Goal: Information Seeking & Learning: Learn about a topic

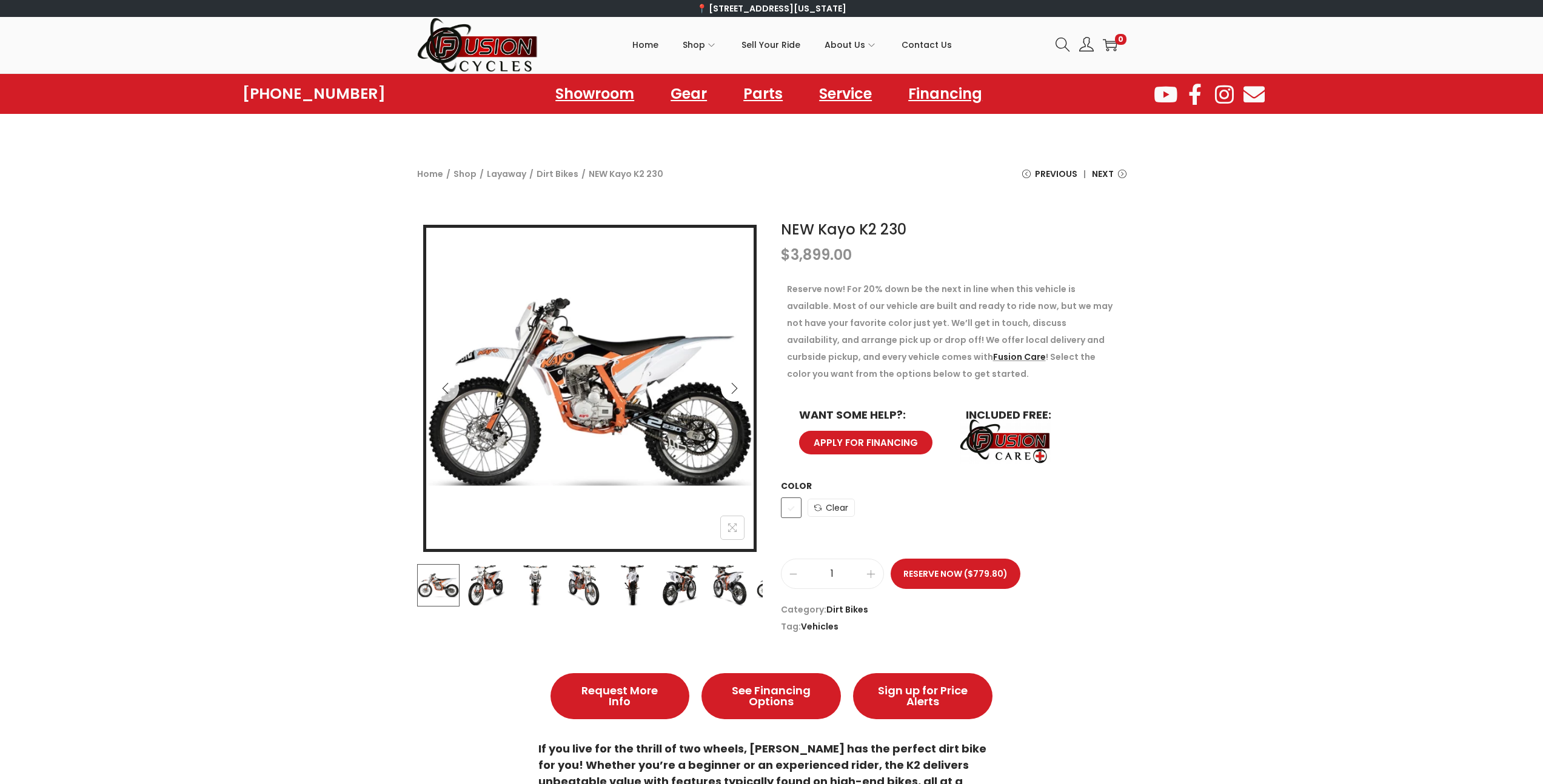
click at [728, 391] on icon "Next" at bounding box center [733, 388] width 12 height 12
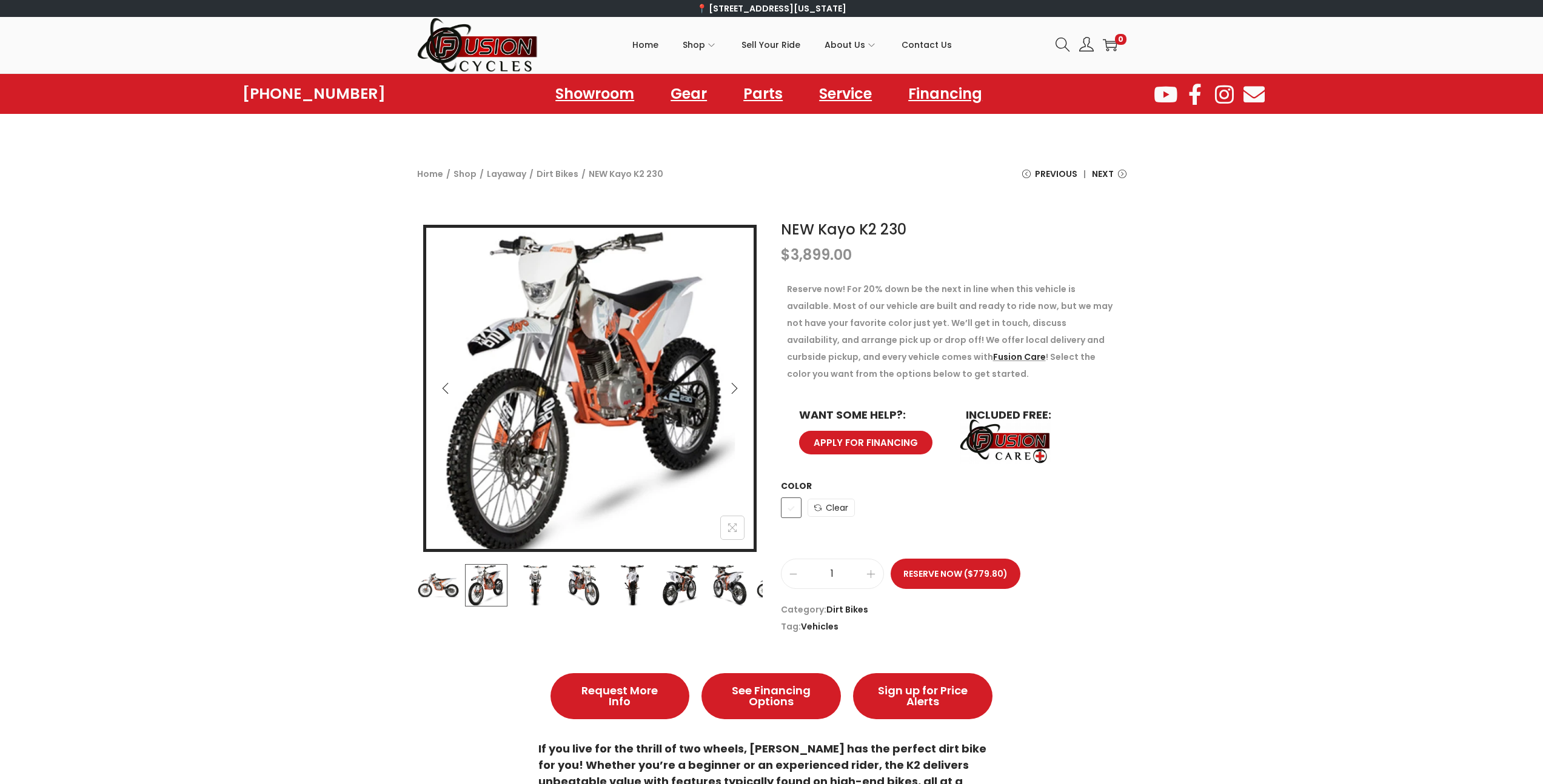
click at [728, 391] on icon "Next" at bounding box center [733, 388] width 12 height 12
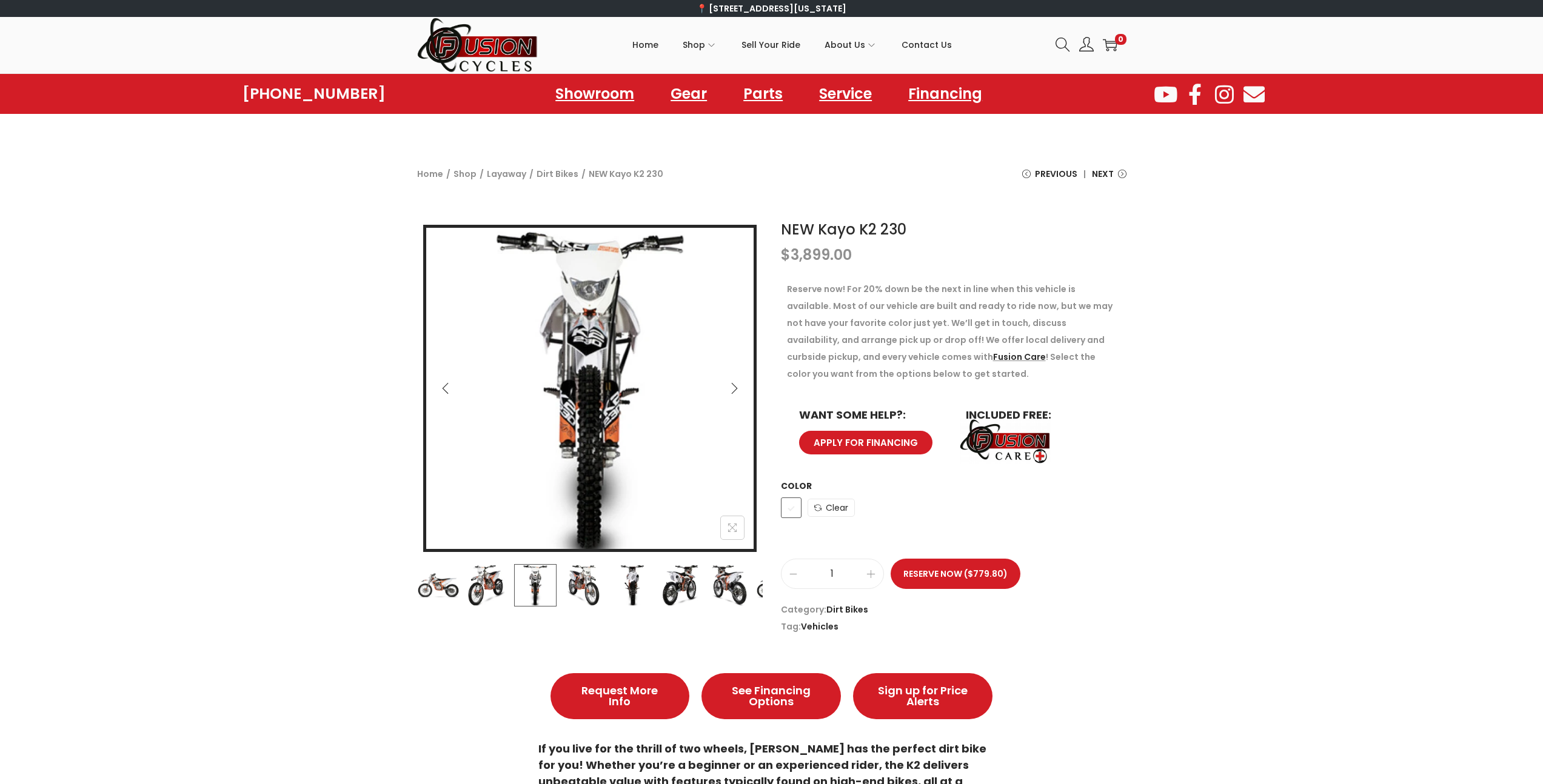
click at [728, 391] on icon "Next" at bounding box center [733, 388] width 12 height 12
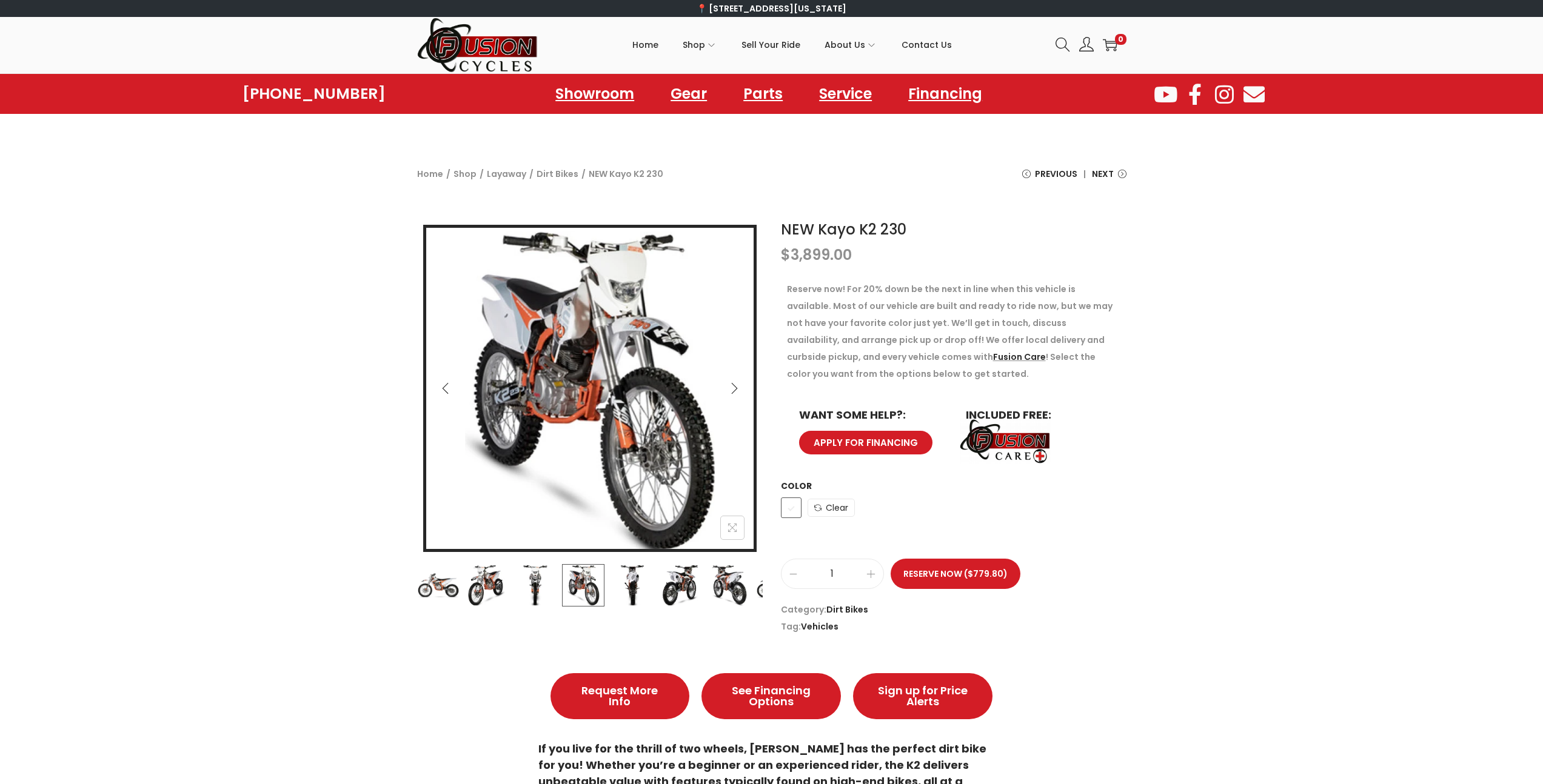
click at [728, 391] on icon "Next" at bounding box center [733, 388] width 12 height 12
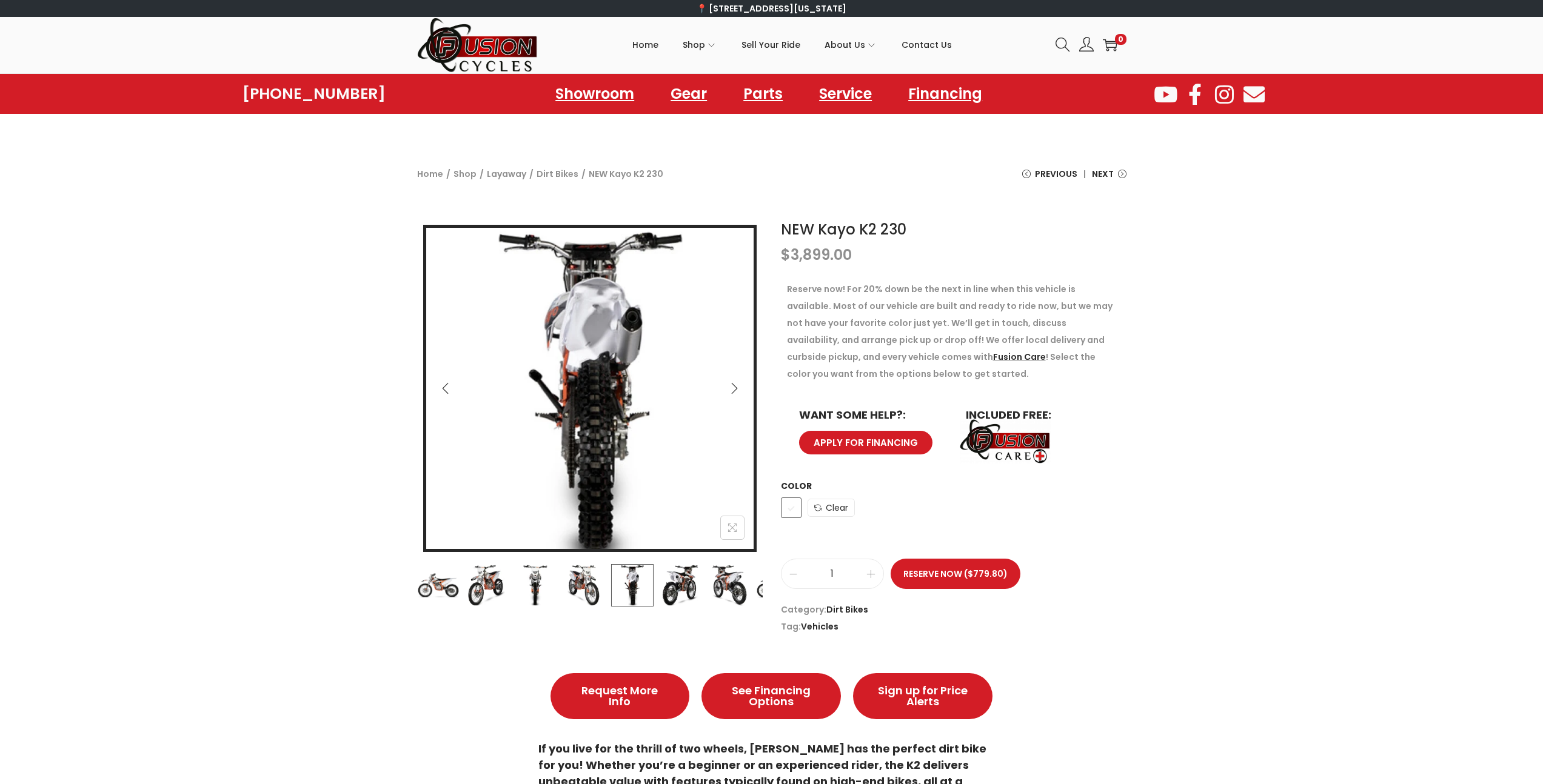
click at [728, 391] on icon "Next" at bounding box center [733, 388] width 12 height 12
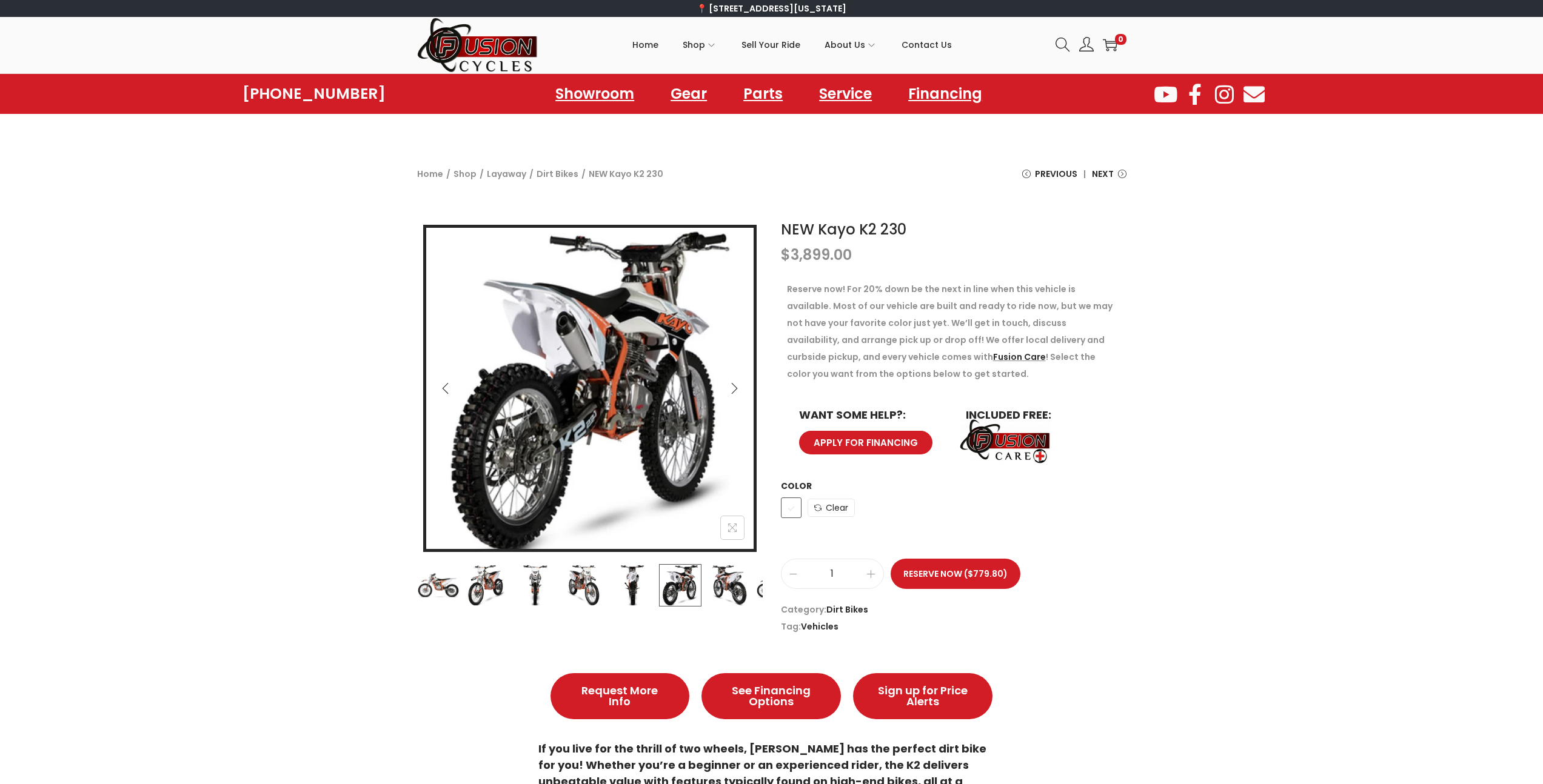
click at [728, 391] on icon "Next" at bounding box center [733, 388] width 12 height 12
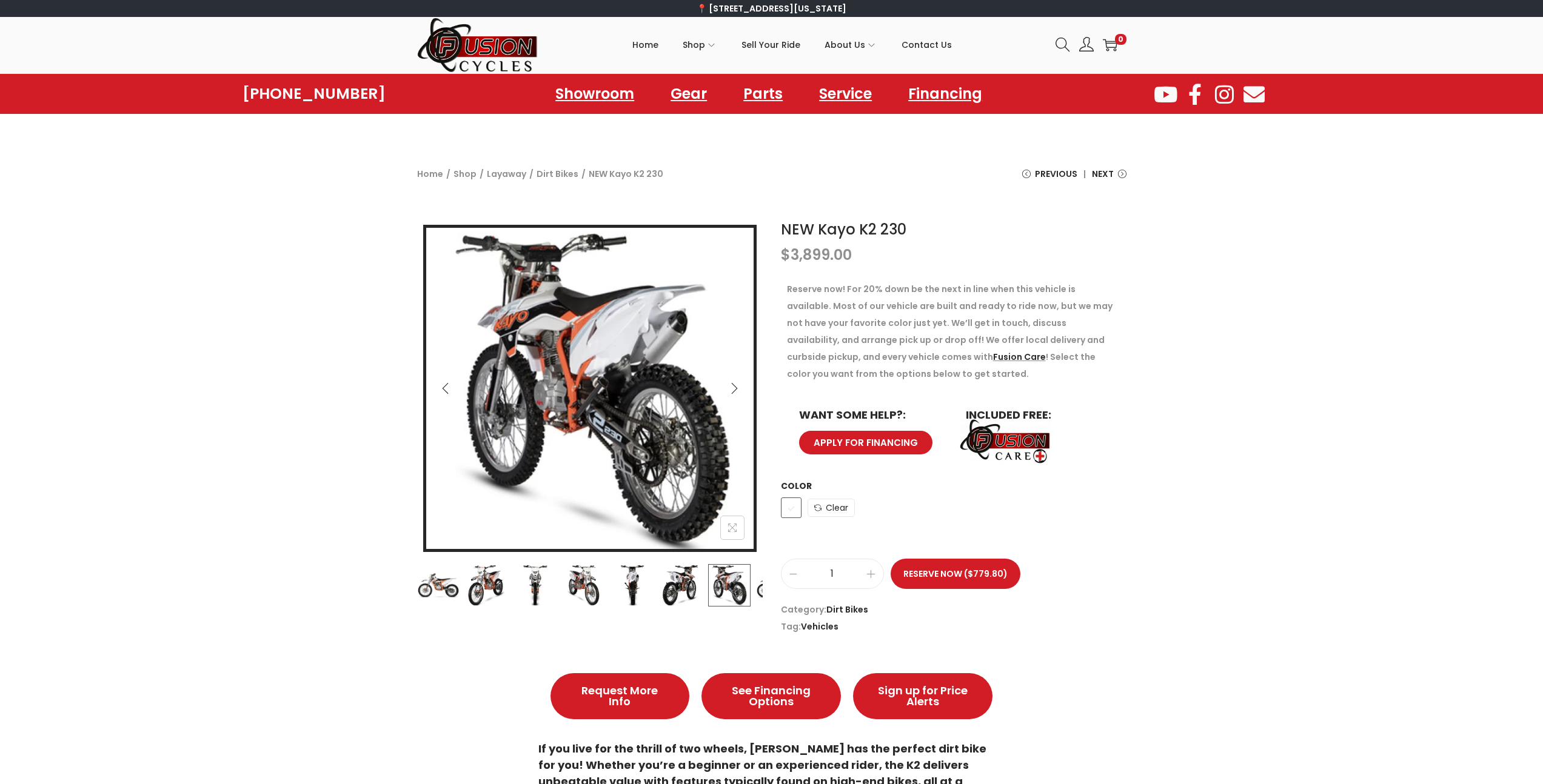
click at [728, 391] on icon "Next" at bounding box center [733, 388] width 12 height 12
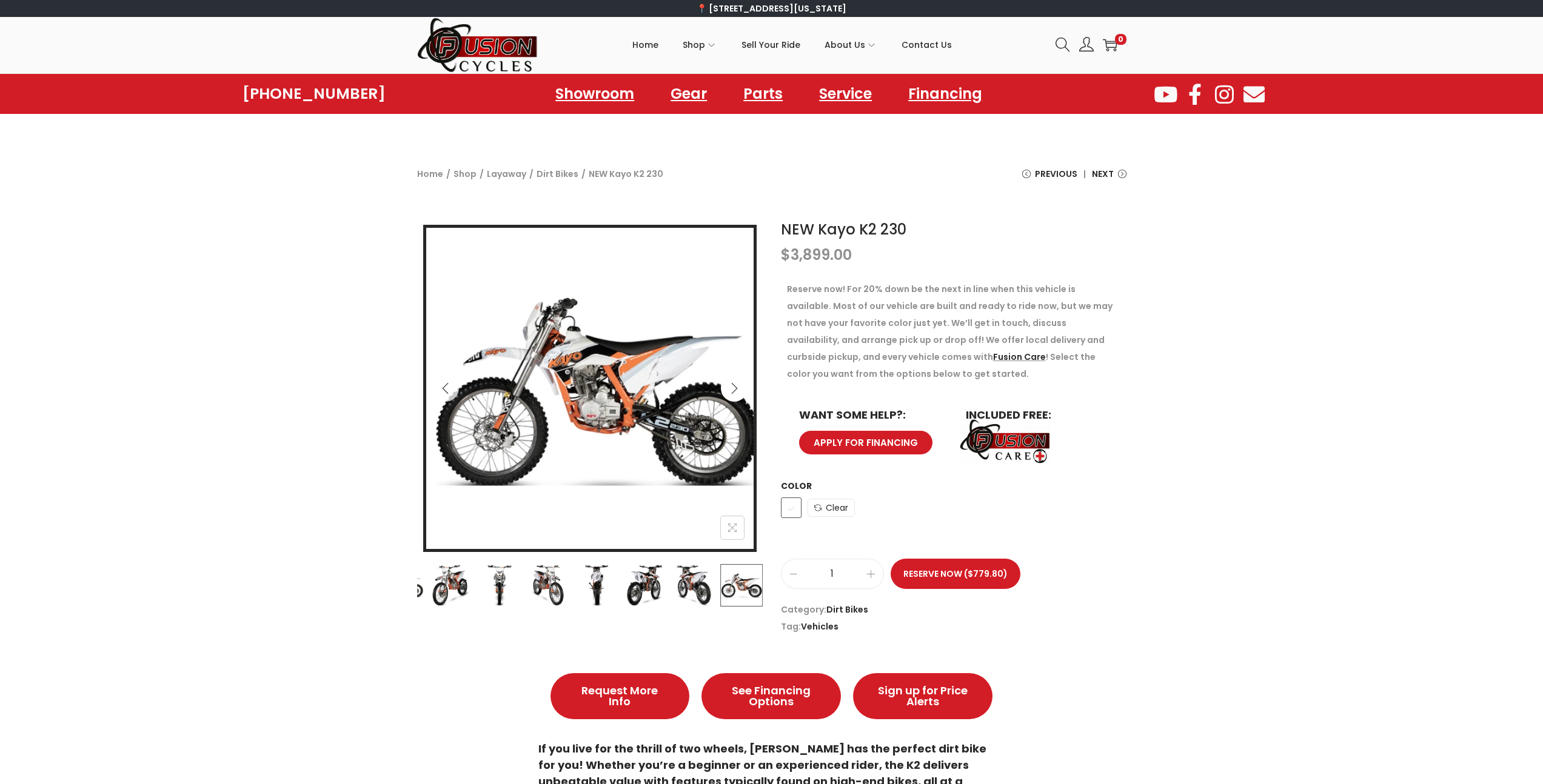
click at [728, 391] on icon "Next" at bounding box center [733, 388] width 12 height 12
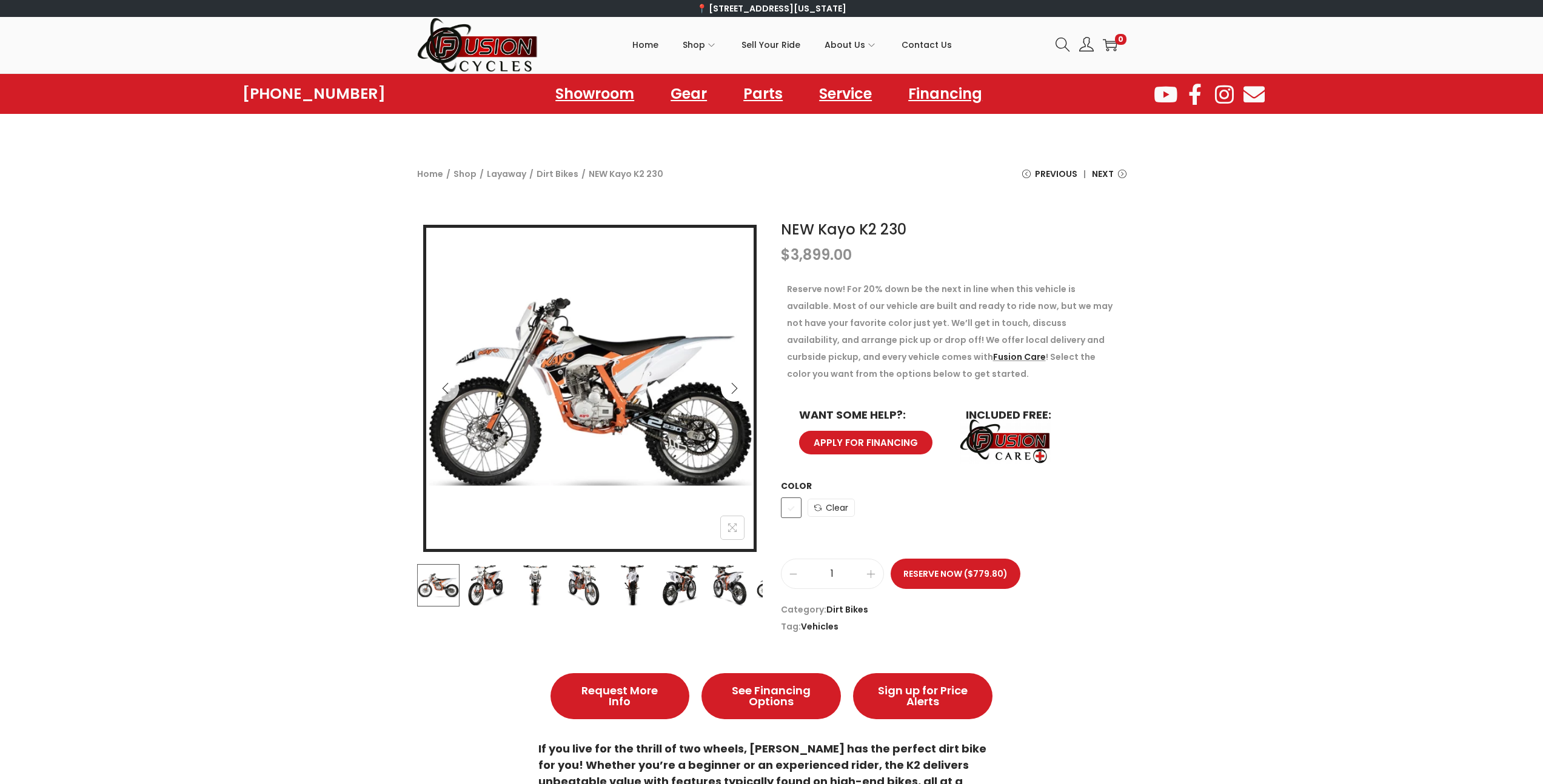
click at [728, 391] on icon "Next" at bounding box center [733, 388] width 12 height 12
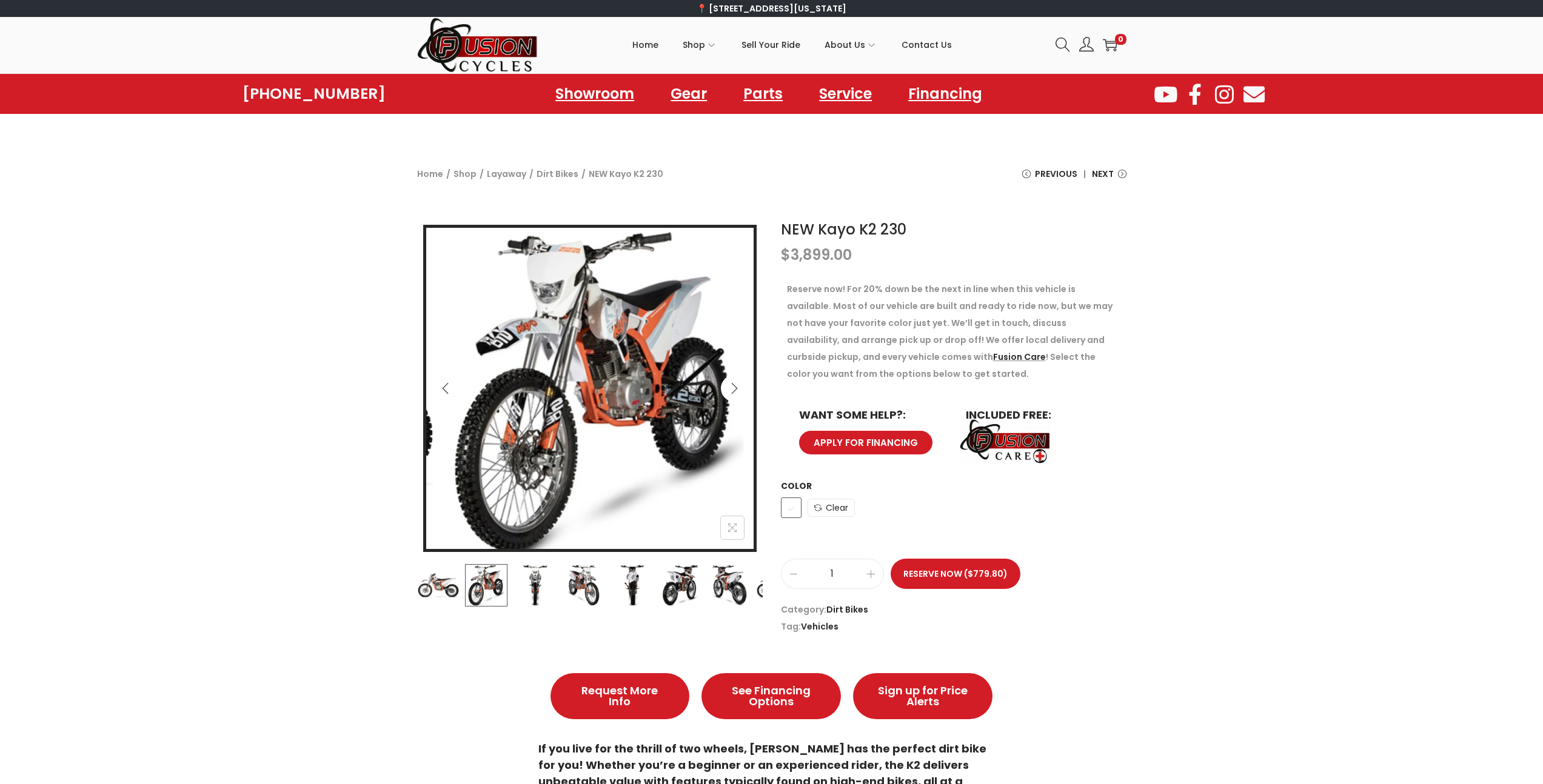
click at [728, 391] on icon "Next" at bounding box center [733, 388] width 12 height 12
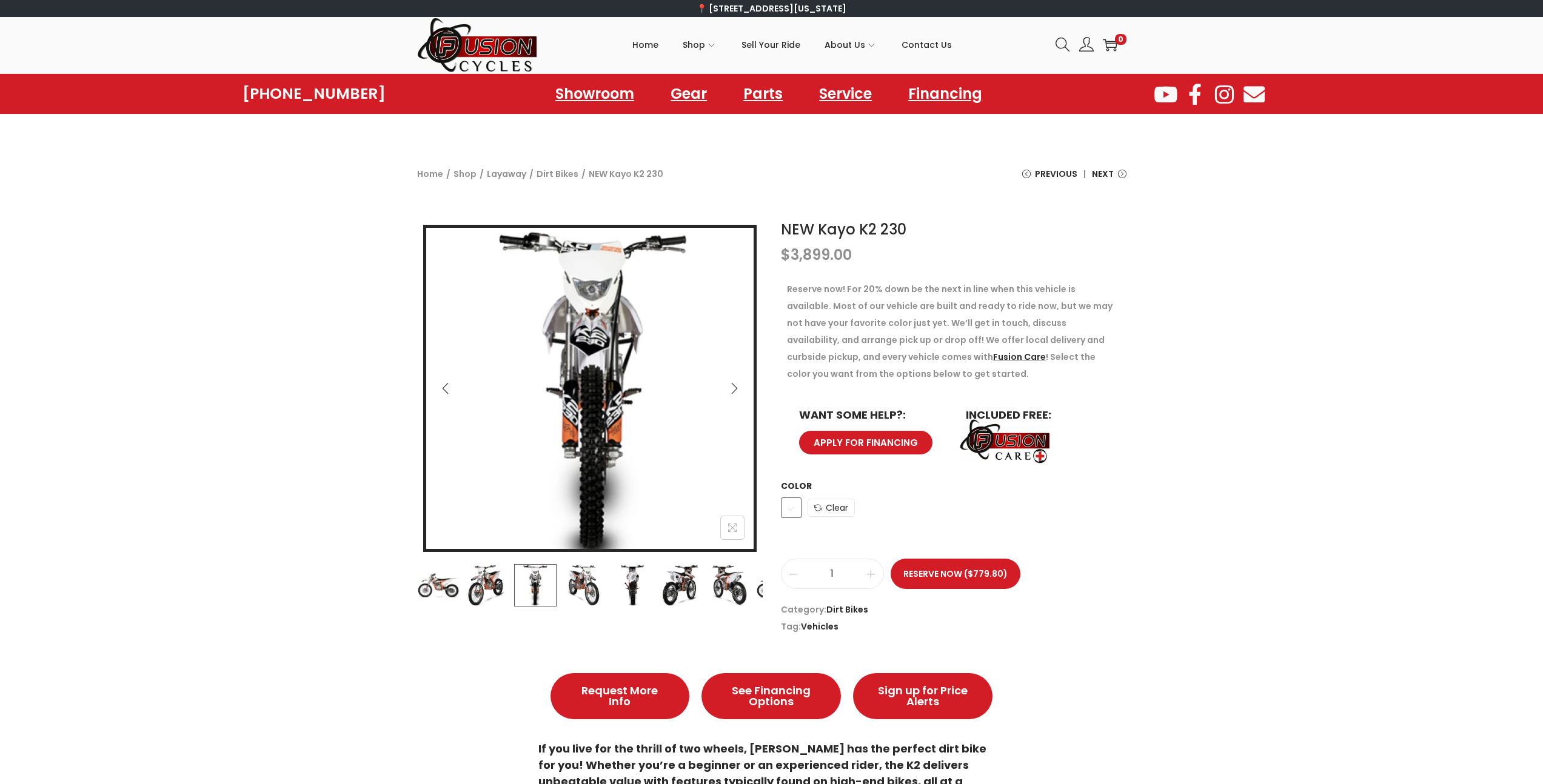
click at [728, 391] on icon "Next" at bounding box center [733, 388] width 12 height 12
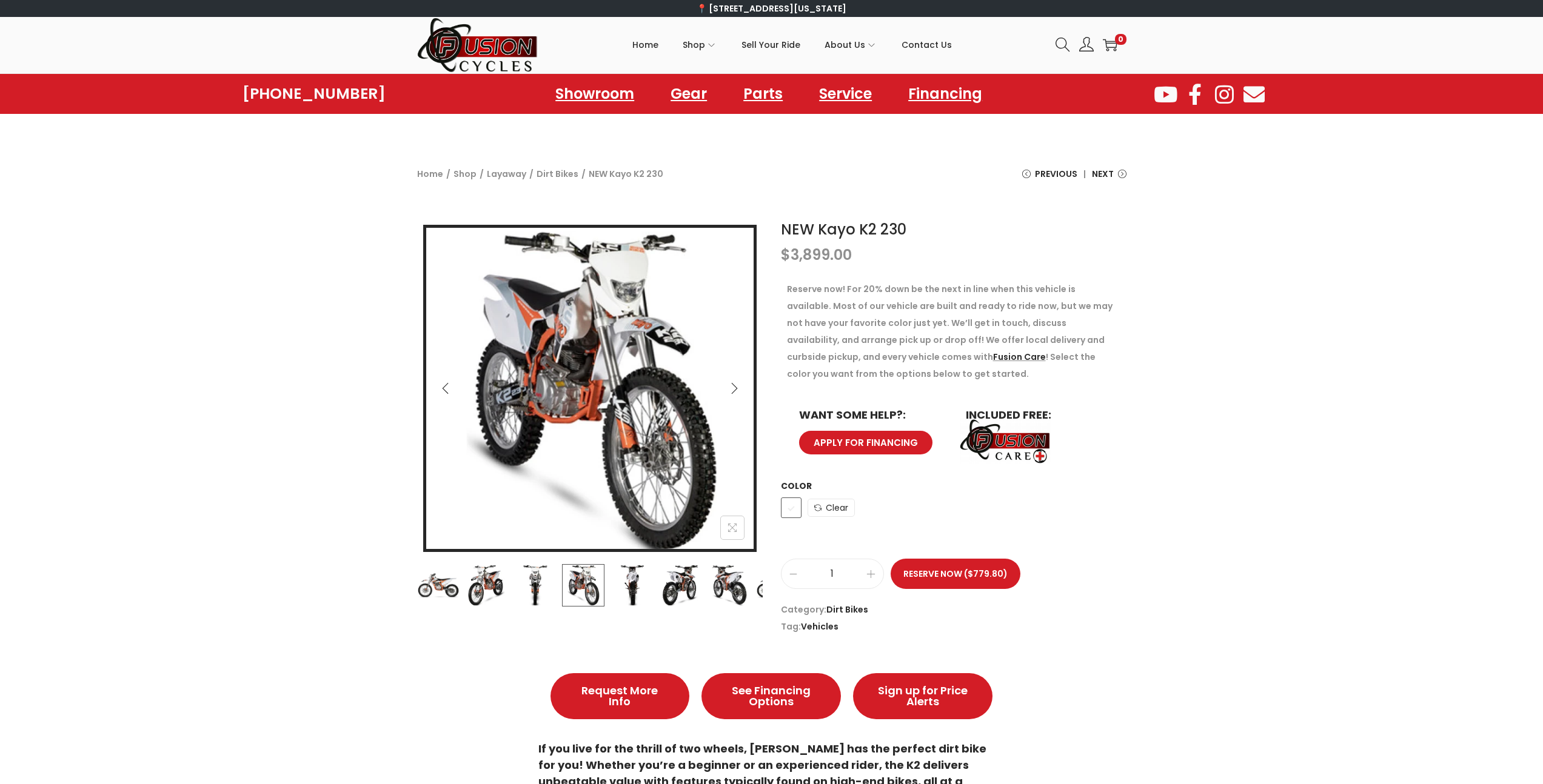
click at [728, 391] on icon "Next" at bounding box center [733, 388] width 12 height 12
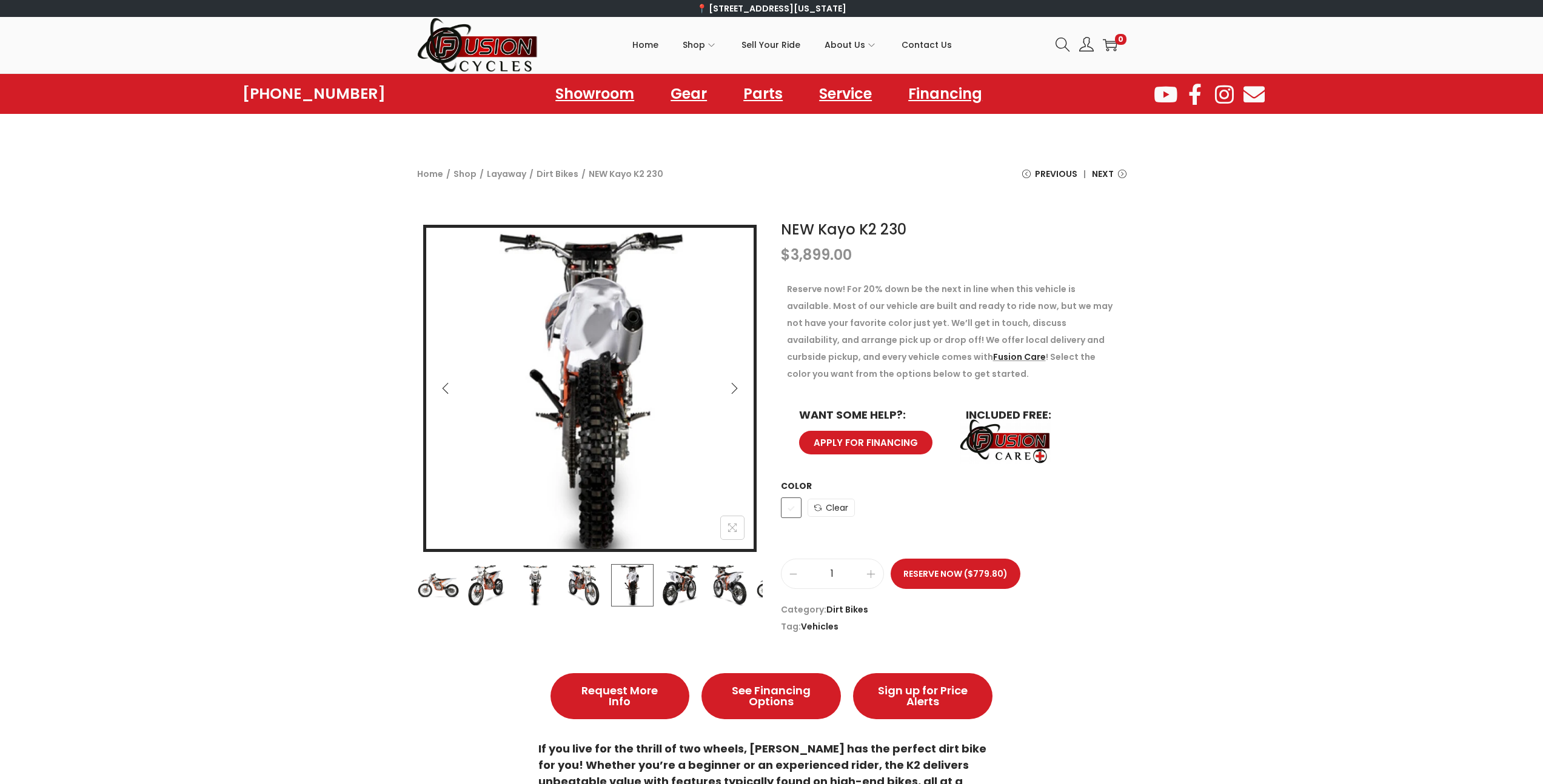
click at [728, 391] on icon "Next" at bounding box center [733, 388] width 12 height 12
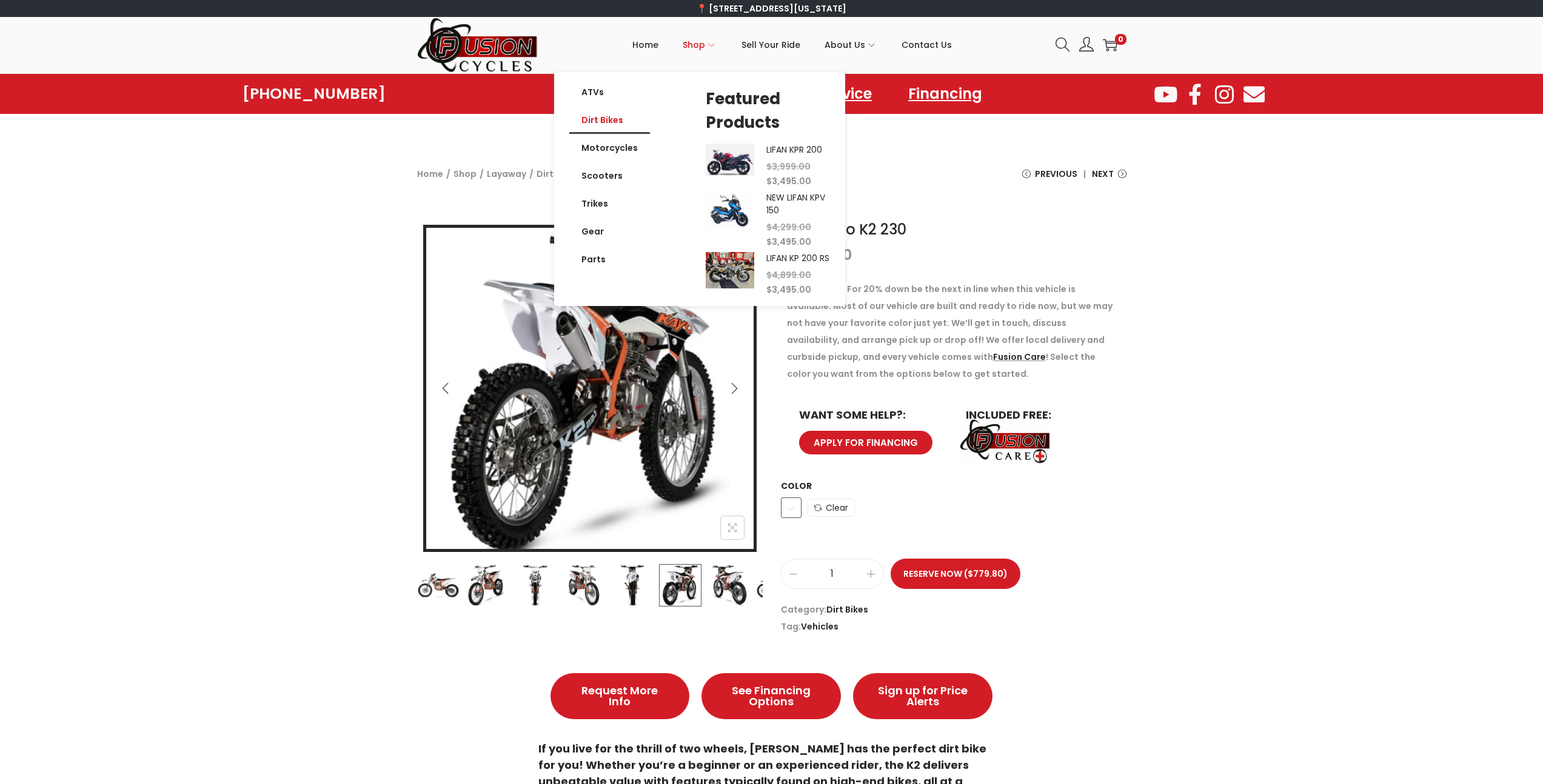
click at [624, 119] on link "Dirt Bikes" at bounding box center [609, 119] width 81 height 28
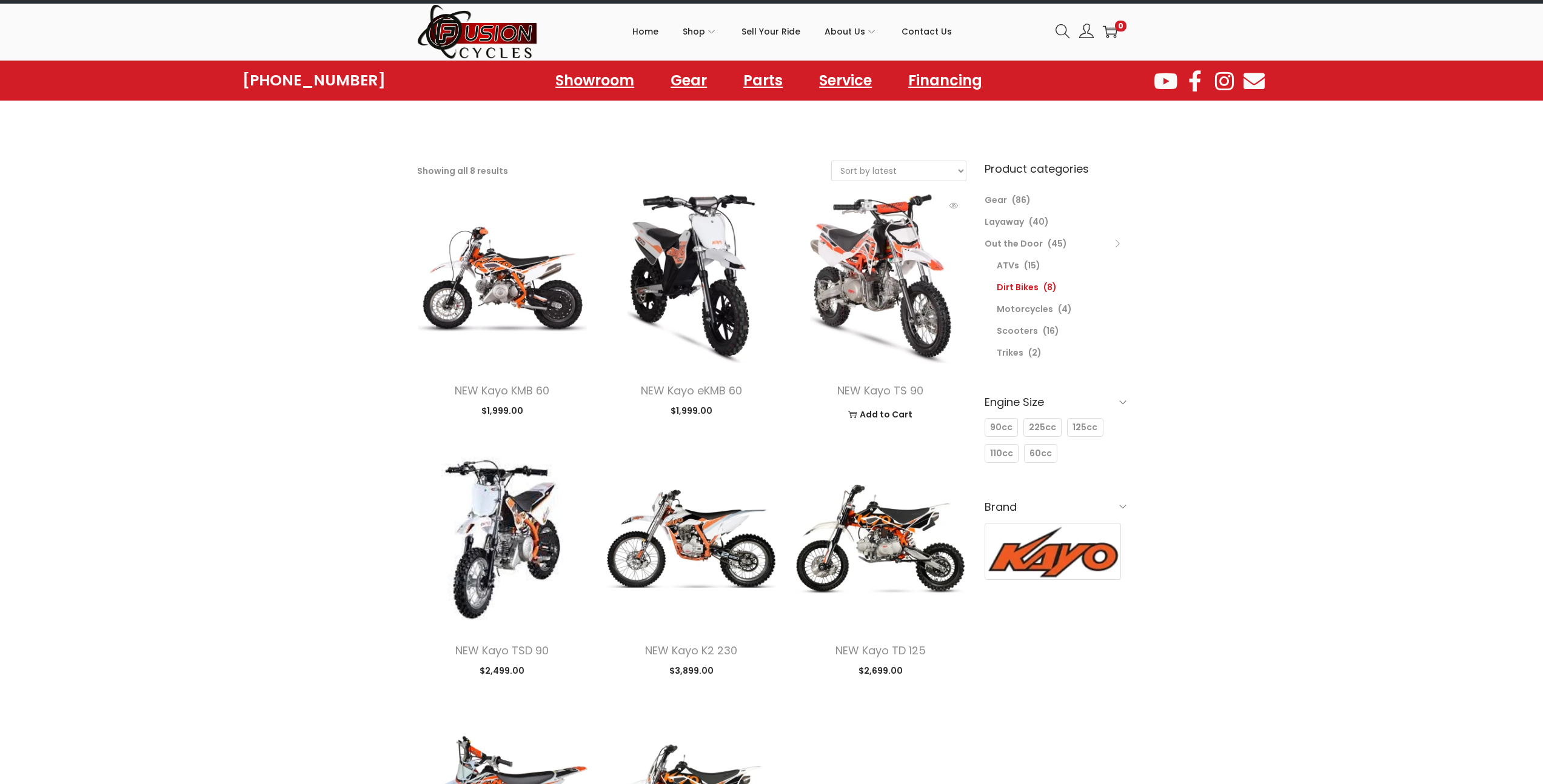
scroll to position [17, 0]
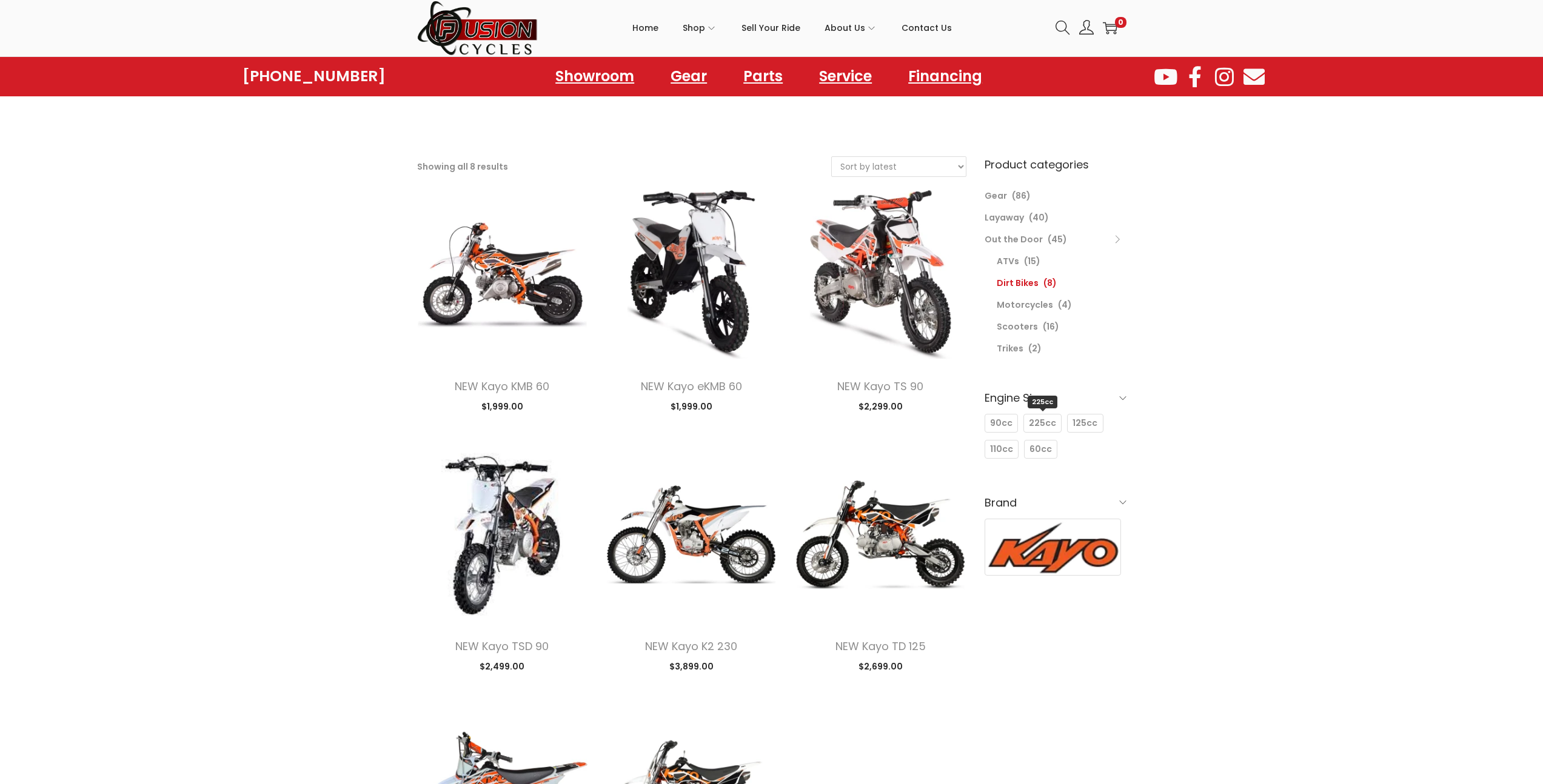
click at [1035, 429] on span "225cc" at bounding box center [1043, 423] width 27 height 13
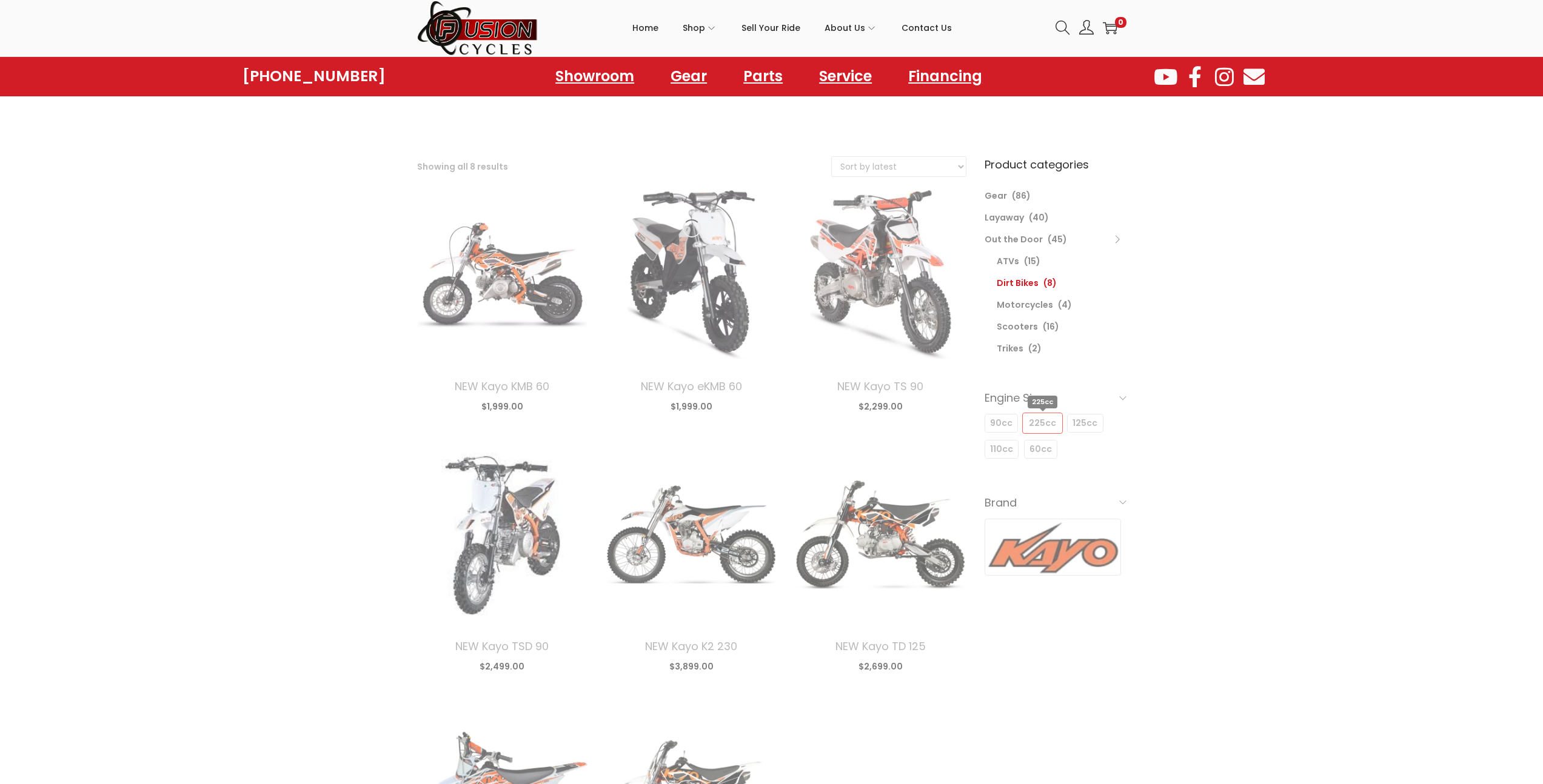
select select "date"
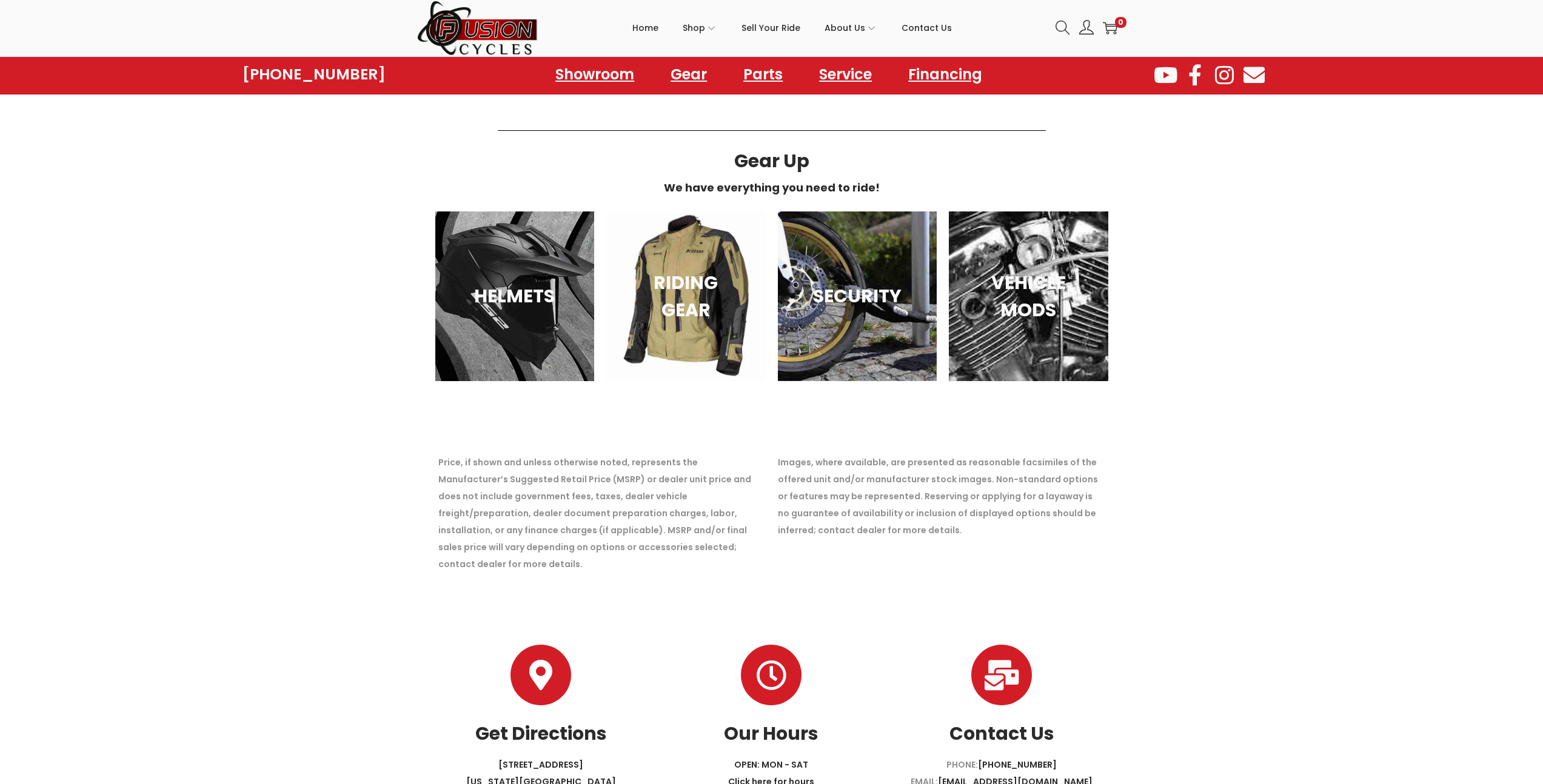
scroll to position [524, 0]
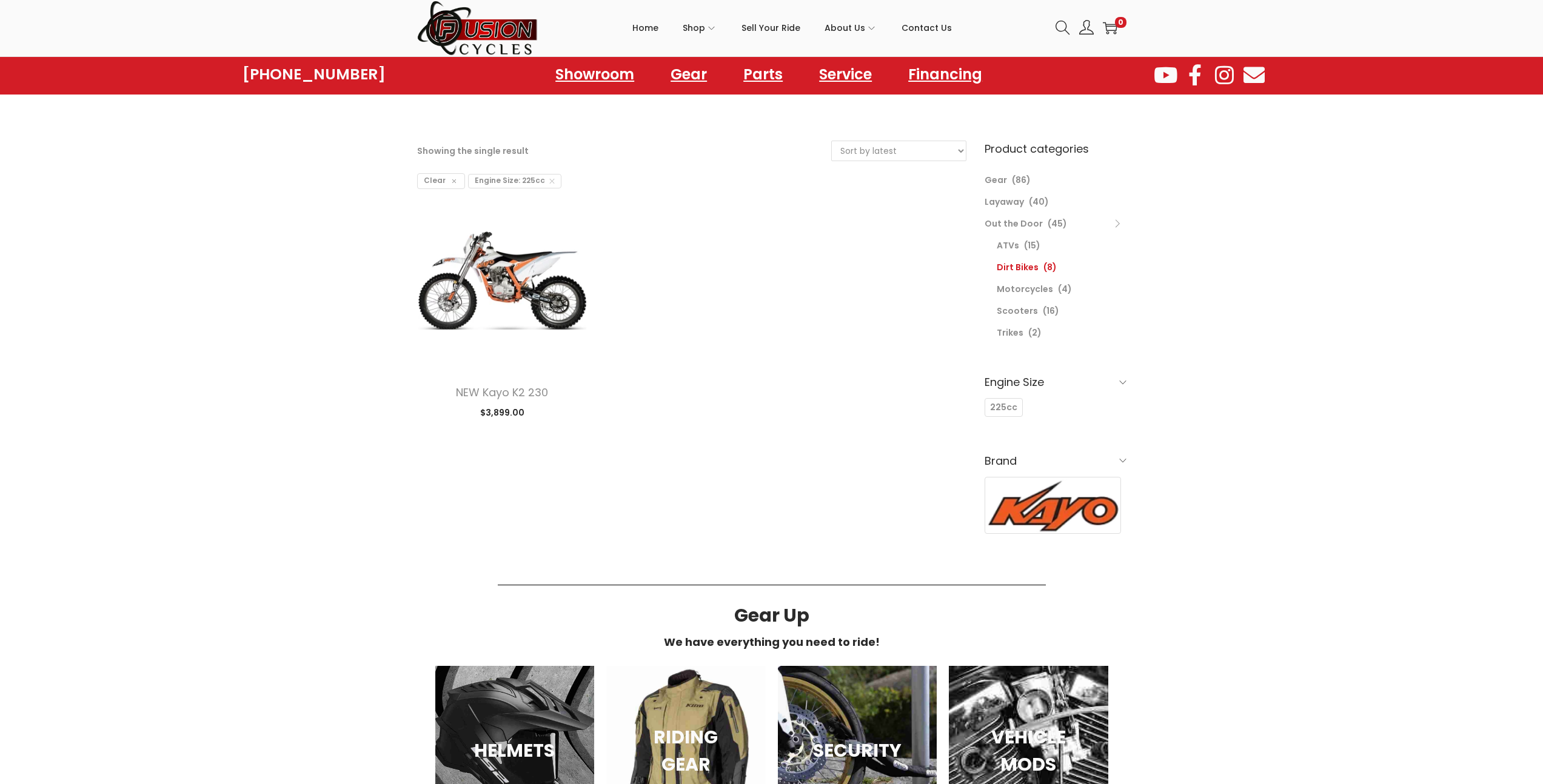
scroll to position [17, 0]
